Goal: Transaction & Acquisition: Purchase product/service

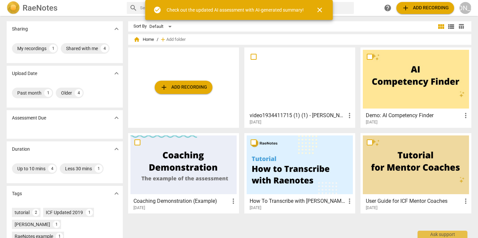
click at [317, 8] on span "close" at bounding box center [320, 10] width 8 height 8
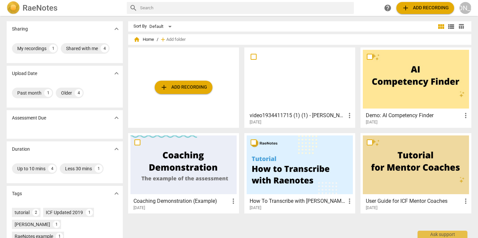
click at [171, 87] on span "add Add recording" at bounding box center [183, 87] width 47 height 8
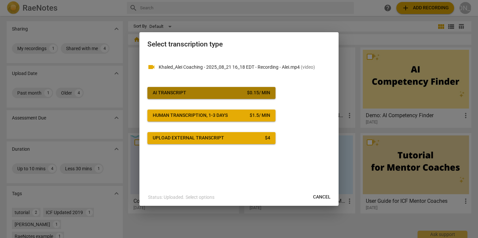
click at [171, 92] on div "AI Transcript" at bounding box center [170, 93] width 34 height 7
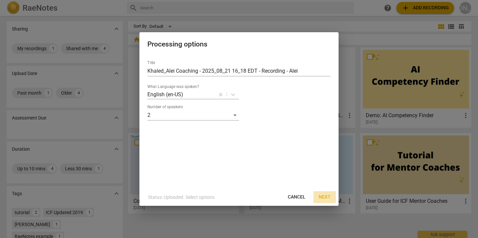
click at [326, 197] on span "Next" at bounding box center [325, 197] width 12 height 7
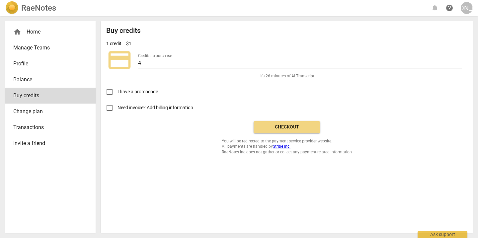
click at [28, 80] on span "Balance" at bounding box center [47, 80] width 69 height 8
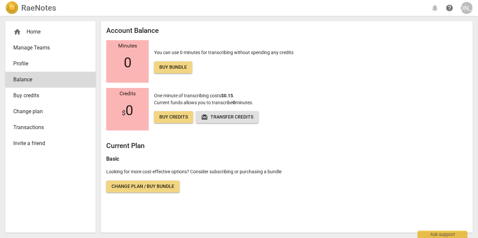
click at [162, 186] on span "Change plan / Buy bundle" at bounding box center [142, 186] width 63 height 7
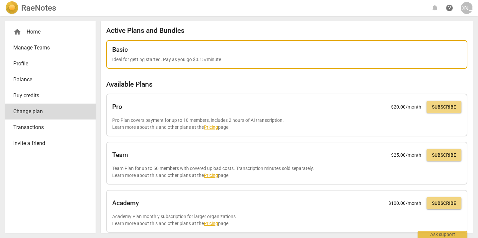
click at [163, 60] on p "Ideal for getting started. Pay as you go $0.15/minute" at bounding box center [286, 59] width 349 height 7
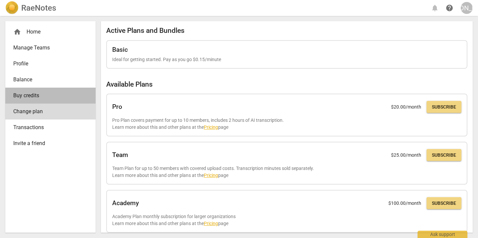
click at [32, 95] on span "Buy credits" at bounding box center [47, 96] width 69 height 8
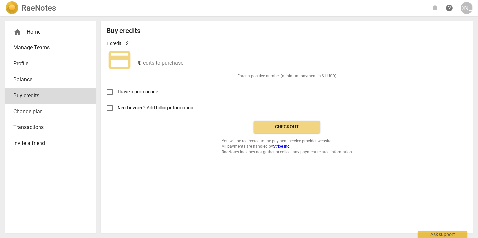
click at [460, 62] on input "1" at bounding box center [300, 64] width 324 height 10
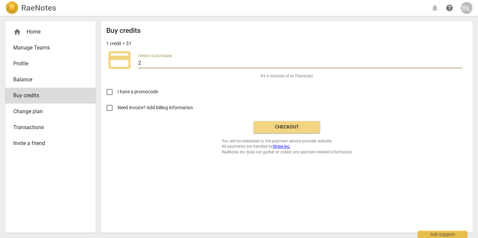
click at [460, 62] on input "2" at bounding box center [300, 64] width 324 height 10
click at [460, 62] on input "3" at bounding box center [300, 64] width 324 height 10
click at [460, 62] on input "4" at bounding box center [300, 64] width 324 height 10
click at [460, 62] on input "5" at bounding box center [300, 64] width 324 height 10
click at [460, 62] on input "6" at bounding box center [300, 64] width 324 height 10
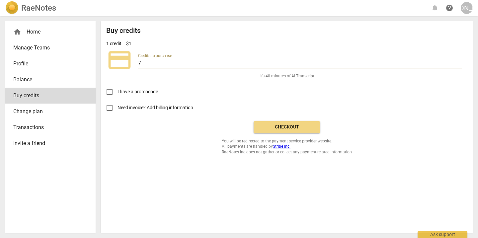
click at [460, 62] on input "7" at bounding box center [300, 64] width 324 height 10
click at [460, 62] on input "8" at bounding box center [300, 64] width 324 height 10
click at [460, 62] on input "9" at bounding box center [300, 64] width 324 height 10
click at [460, 62] on input "10" at bounding box center [300, 64] width 324 height 10
click at [460, 62] on input "11" at bounding box center [300, 64] width 324 height 10
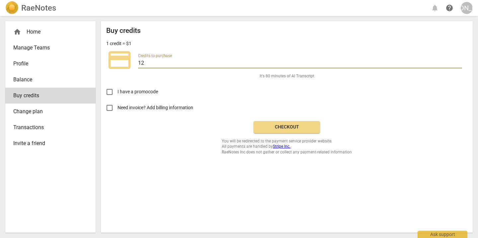
click at [460, 62] on input "12" at bounding box center [300, 64] width 324 height 10
click at [460, 62] on input "13" at bounding box center [300, 64] width 324 height 10
click at [460, 62] on input "14" at bounding box center [300, 64] width 324 height 10
click at [460, 62] on input "15" at bounding box center [300, 64] width 324 height 10
click at [460, 62] on input "16" at bounding box center [300, 64] width 324 height 10
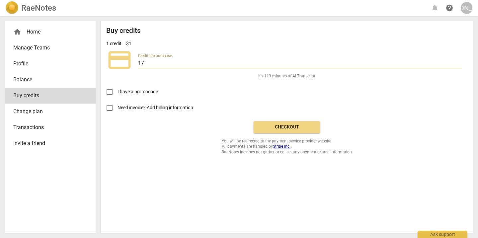
click at [460, 62] on input "17" at bounding box center [300, 64] width 324 height 10
click at [460, 62] on input "18" at bounding box center [300, 64] width 324 height 10
click at [460, 62] on input "19" at bounding box center [300, 64] width 324 height 10
type input "20"
click at [460, 62] on input "20" at bounding box center [300, 64] width 324 height 10
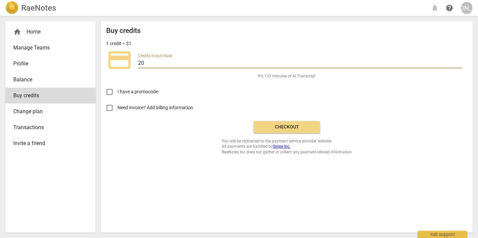
click at [278, 125] on span "Checkout" at bounding box center [287, 127] width 56 height 7
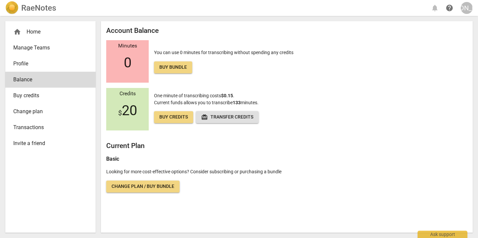
click at [31, 31] on div "home Home" at bounding box center [47, 32] width 69 height 8
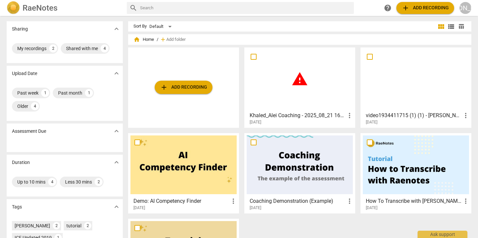
click at [288, 101] on div "warning" at bounding box center [300, 79] width 106 height 59
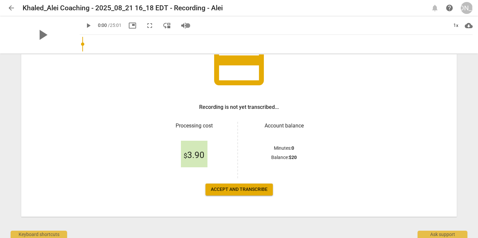
scroll to position [61, 0]
click at [243, 189] on span "Accept and transcribe" at bounding box center [239, 189] width 57 height 7
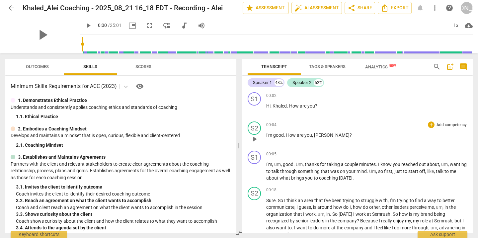
scroll to position [2, 0]
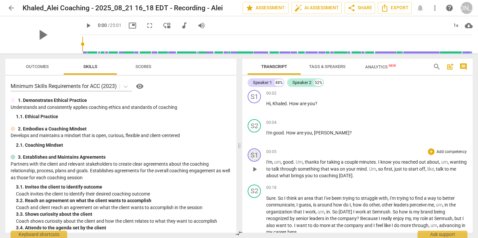
click at [255, 156] on div "S1" at bounding box center [254, 154] width 13 height 13
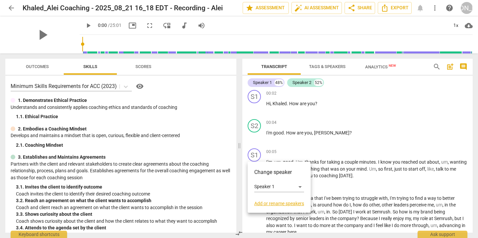
click at [277, 204] on link "Add or rename speakers" at bounding box center [279, 203] width 50 height 5
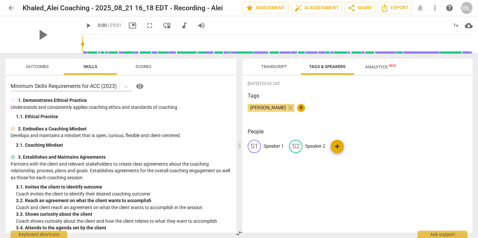
click at [276, 141] on div "S1 Speaker 1" at bounding box center [266, 146] width 36 height 13
type input "Coach"
click at [358, 145] on p "Speaker 2" at bounding box center [358, 146] width 20 height 7
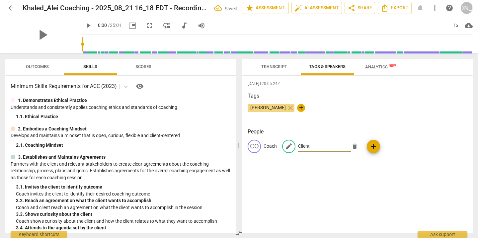
type input "Client"
click at [350, 179] on div "2025-08-25T20:05:24Z Tags Julie Andersen close + People CO Coach edit Client de…" at bounding box center [357, 154] width 230 height 157
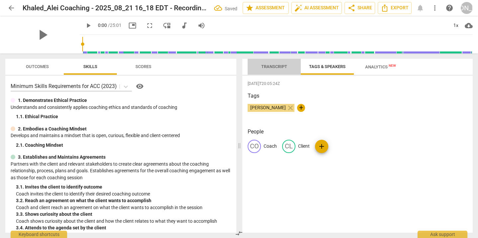
click at [273, 63] on span "Transcript" at bounding box center [274, 66] width 42 height 9
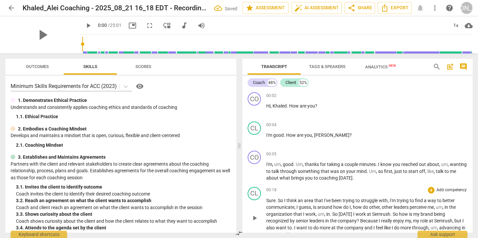
scroll to position [0, 0]
click at [394, 10] on span "Export" at bounding box center [395, 8] width 28 height 8
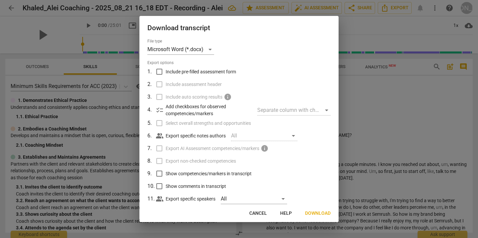
click at [315, 212] on span "Download" at bounding box center [318, 213] width 26 height 7
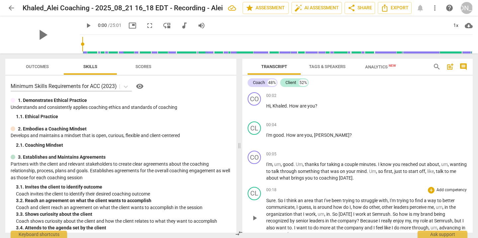
scroll to position [1, 0]
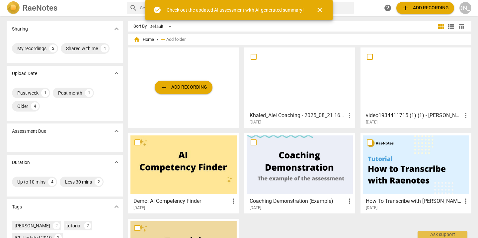
click at [465, 8] on div "[PERSON_NAME]" at bounding box center [465, 8] width 12 height 12
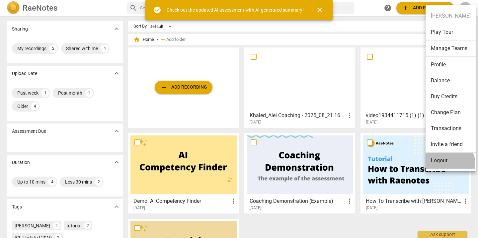
click at [448, 164] on li "Logout" at bounding box center [450, 161] width 50 height 16
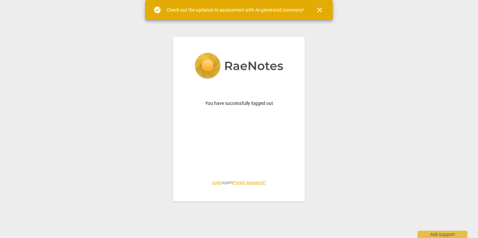
click at [214, 182] on link "Login" at bounding box center [217, 182] width 10 height 5
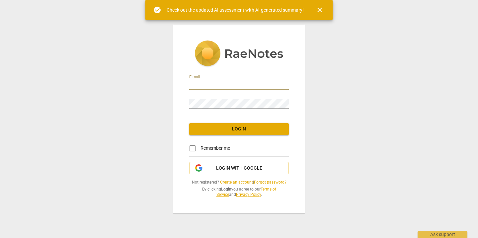
type input "liz@acacoachacademies.org"
click at [231, 130] on span "Login" at bounding box center [238, 129] width 89 height 7
